Goal: Information Seeking & Learning: Stay updated

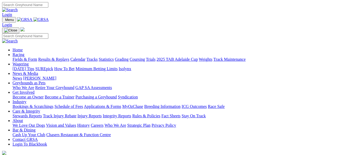
scroll to position [209, 0]
